Goal: Task Accomplishment & Management: Use online tool/utility

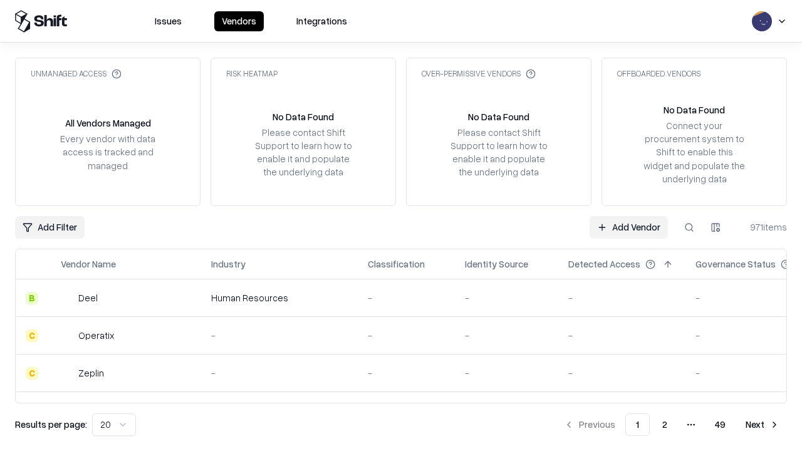
click at [628, 227] on link "Add Vendor" at bounding box center [628, 227] width 78 height 23
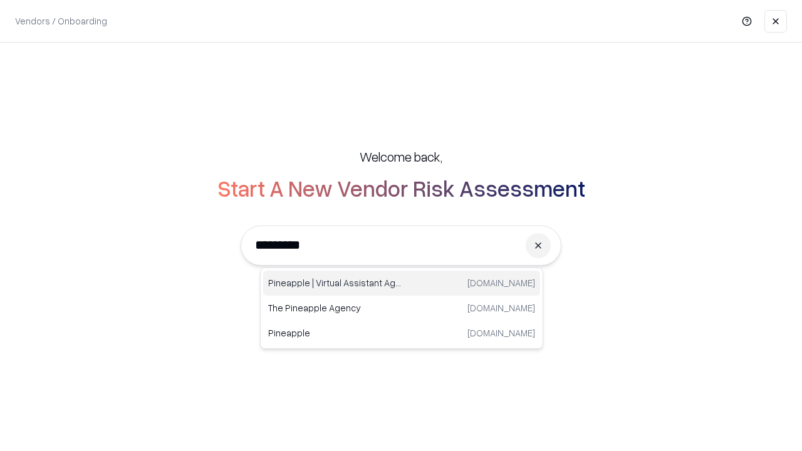
click at [401, 283] on div "Pineapple | Virtual Assistant Agency [DOMAIN_NAME]" at bounding box center [401, 283] width 277 height 25
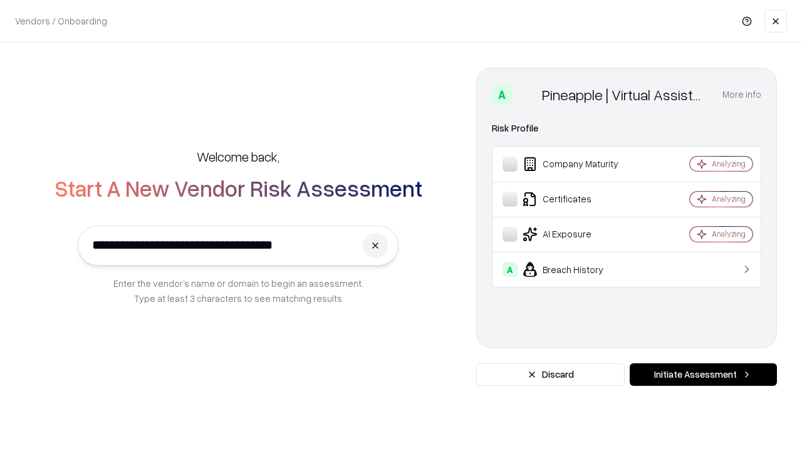
type input "**********"
click at [703, 375] on button "Initiate Assessment" at bounding box center [702, 374] width 147 height 23
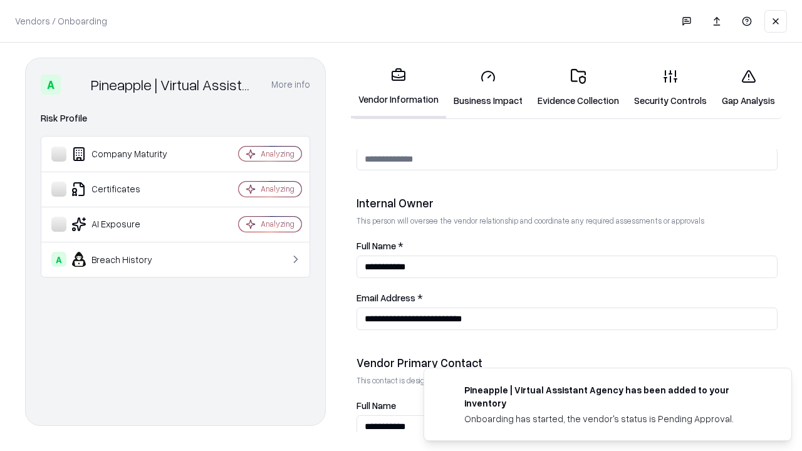
scroll to position [649, 0]
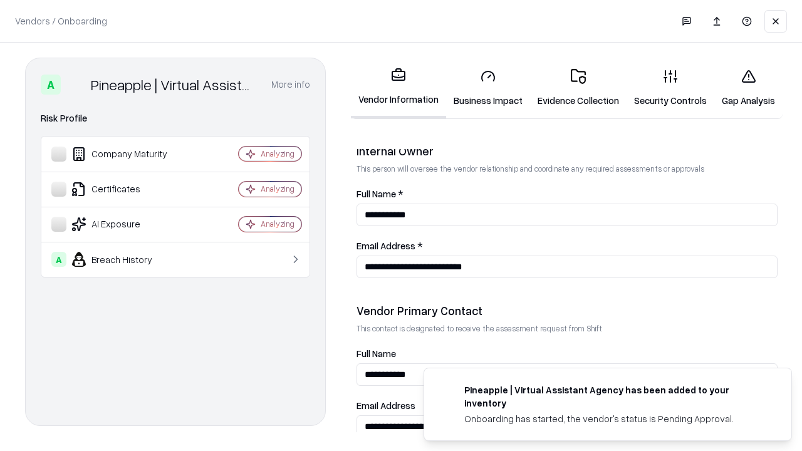
click at [488, 88] on link "Business Impact" at bounding box center [488, 88] width 84 height 58
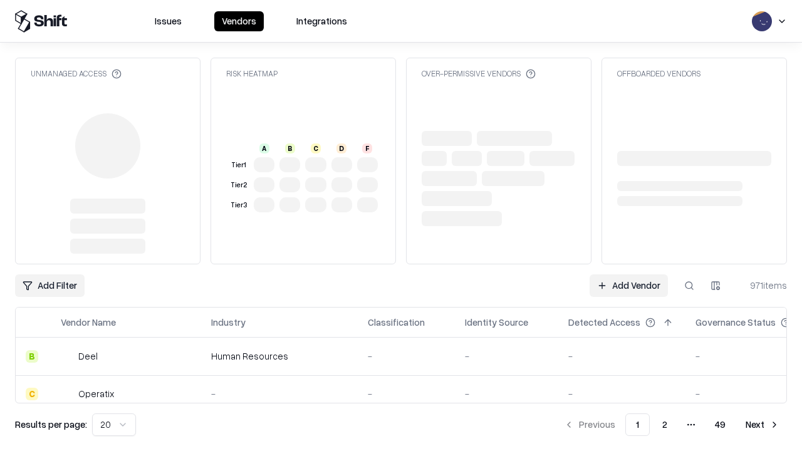
click at [628, 286] on link "Add Vendor" at bounding box center [628, 285] width 78 height 23
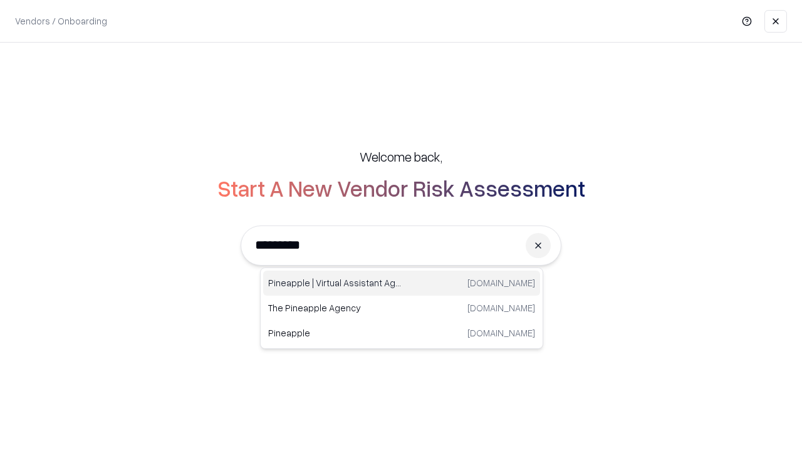
click at [401, 283] on div "Pineapple | Virtual Assistant Agency [DOMAIN_NAME]" at bounding box center [401, 283] width 277 height 25
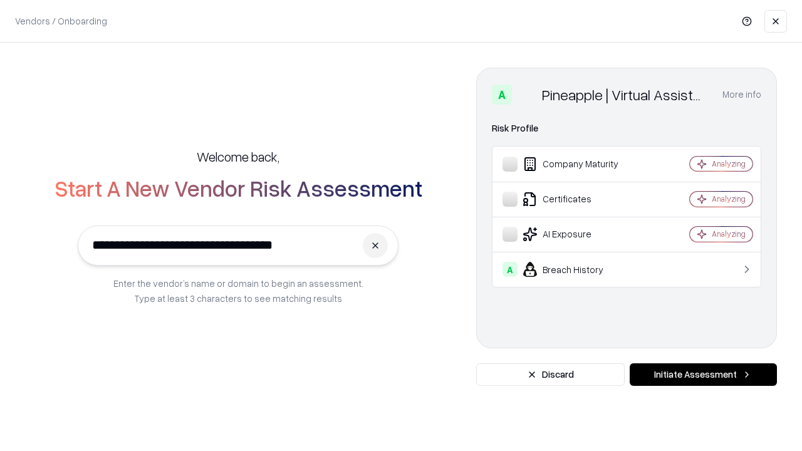
type input "**********"
click at [703, 375] on button "Initiate Assessment" at bounding box center [702, 374] width 147 height 23
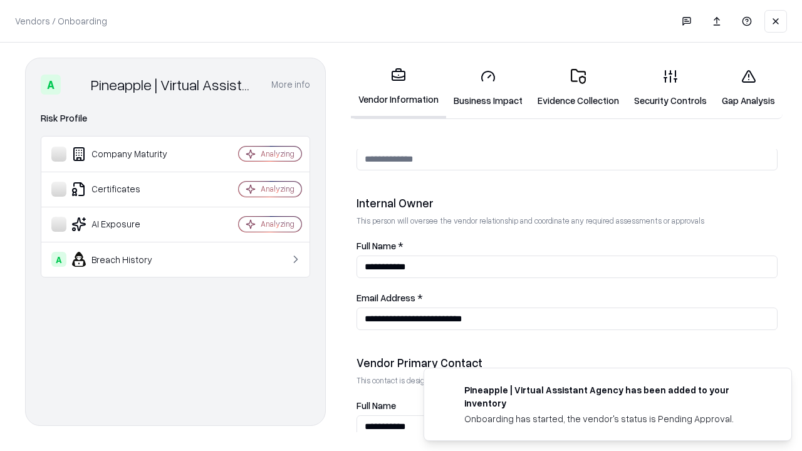
scroll to position [649, 0]
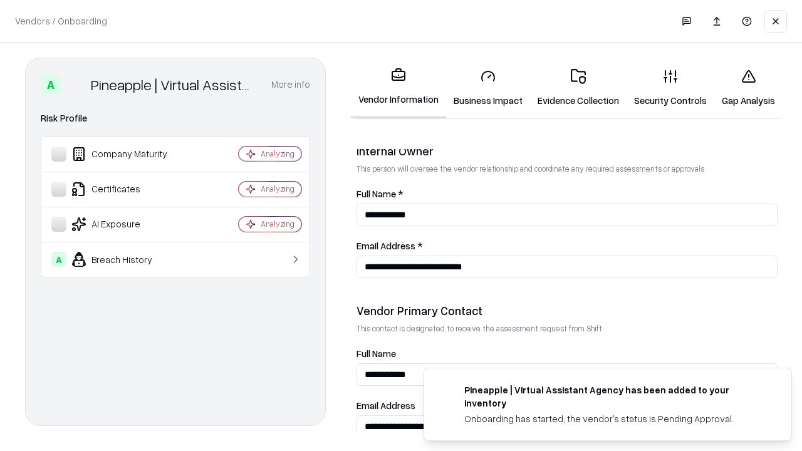
click at [748, 88] on link "Gap Analysis" at bounding box center [748, 88] width 68 height 58
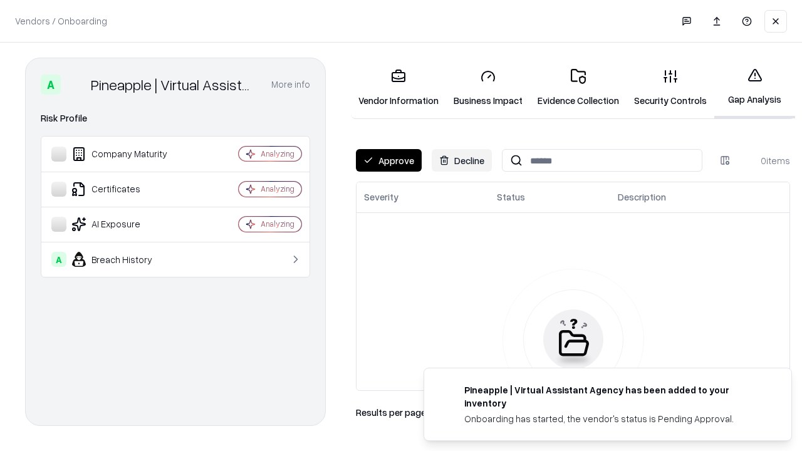
click at [388, 160] on button "Approve" at bounding box center [389, 160] width 66 height 23
